Goal: Task Accomplishment & Management: Complete application form

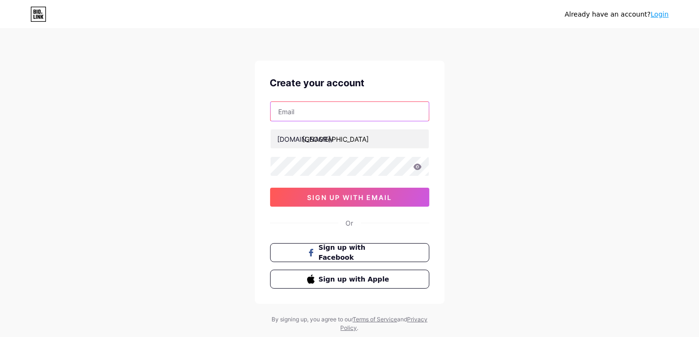
click at [351, 113] on input "text" at bounding box center [350, 111] width 158 height 19
type input "h"
type input "[EMAIL_ADDRESS][DOMAIN_NAME]"
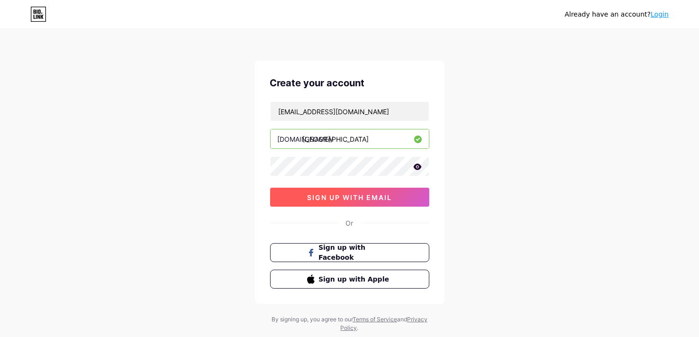
click at [359, 194] on span "sign up with email" at bounding box center [349, 197] width 85 height 8
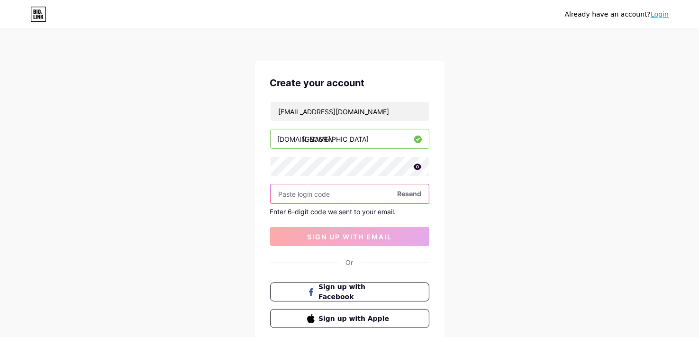
click at [304, 201] on input "text" at bounding box center [350, 193] width 158 height 19
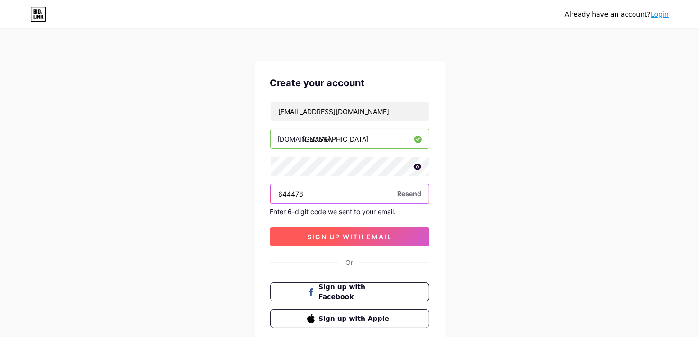
type input "644476"
click at [329, 231] on button "sign up with email" at bounding box center [349, 236] width 159 height 19
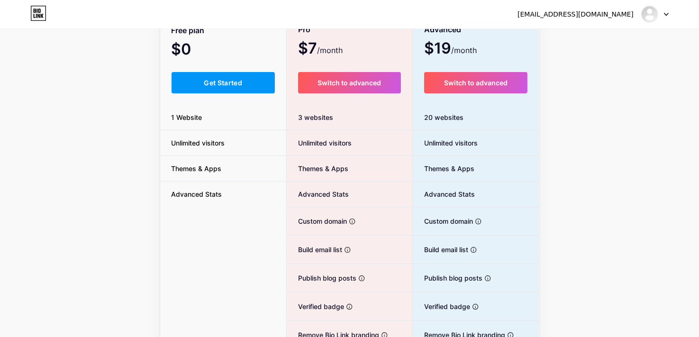
scroll to position [95, 0]
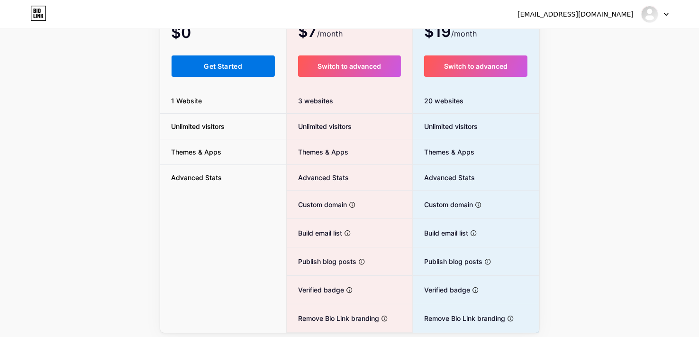
click at [230, 70] on span "Get Started" at bounding box center [223, 66] width 38 height 8
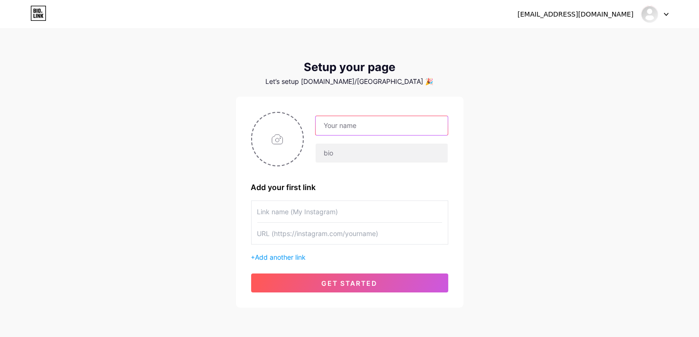
click at [366, 130] on input "text" at bounding box center [382, 125] width 132 height 19
type input "[PERSON_NAME]"
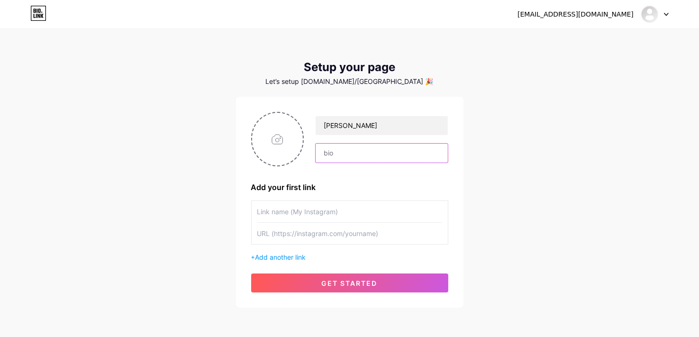
click at [408, 149] on input "text" at bounding box center [382, 153] width 132 height 19
type input "[GEOGRAPHIC_DATA]"
click at [322, 213] on input "text" at bounding box center [349, 211] width 185 height 21
click at [308, 231] on input "text" at bounding box center [349, 233] width 185 height 21
click at [376, 216] on input "text" at bounding box center [349, 211] width 185 height 21
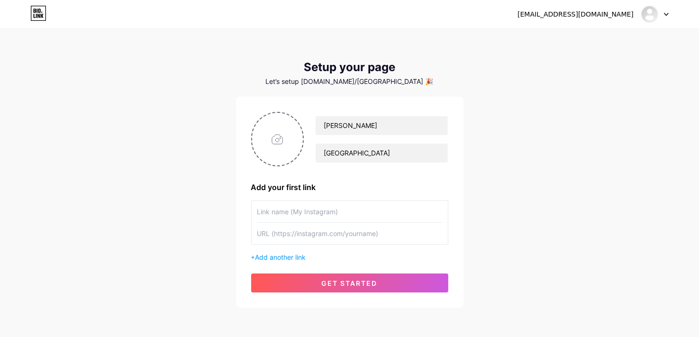
click at [364, 292] on div "[PERSON_NAME] Add your first link + Add another link get started" at bounding box center [350, 202] width 228 height 211
click at [365, 289] on button "get started" at bounding box center [349, 283] width 197 height 19
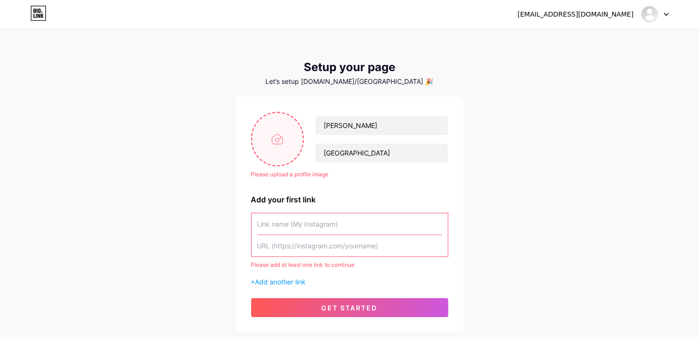
click at [280, 136] on input "file" at bounding box center [277, 139] width 51 height 53
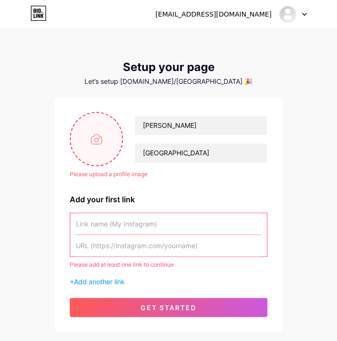
click at [87, 145] on input "file" at bounding box center [96, 139] width 51 height 53
type input "C:\fakepath\chin.jpg"
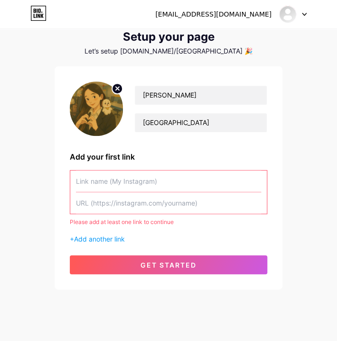
scroll to position [46, 0]
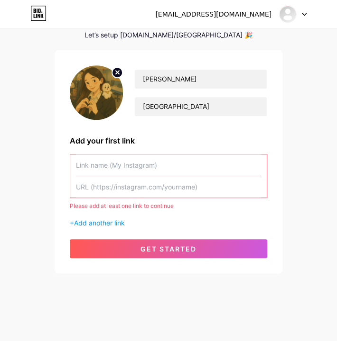
click at [136, 165] on input "text" at bounding box center [168, 165] width 185 height 21
click at [138, 191] on input "text" at bounding box center [168, 186] width 185 height 21
click at [106, 221] on span "Add another link" at bounding box center [99, 223] width 51 height 8
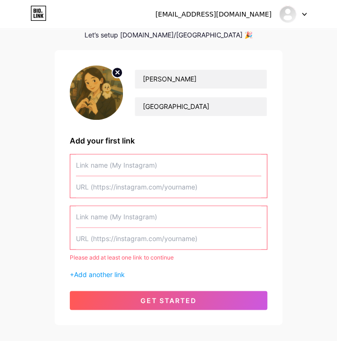
drag, startPoint x: 125, startPoint y: 213, endPoint x: 84, endPoint y: 182, distance: 51.4
click at [83, 183] on input "text" at bounding box center [168, 186] width 185 height 21
click at [98, 164] on input "text" at bounding box center [168, 165] width 185 height 21
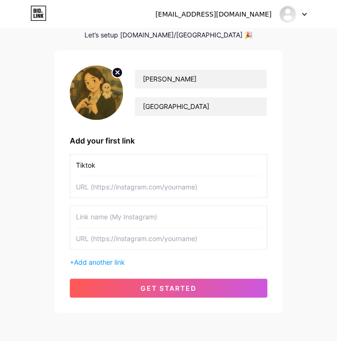
type input "Tiktok"
